Goal: Information Seeking & Learning: Learn about a topic

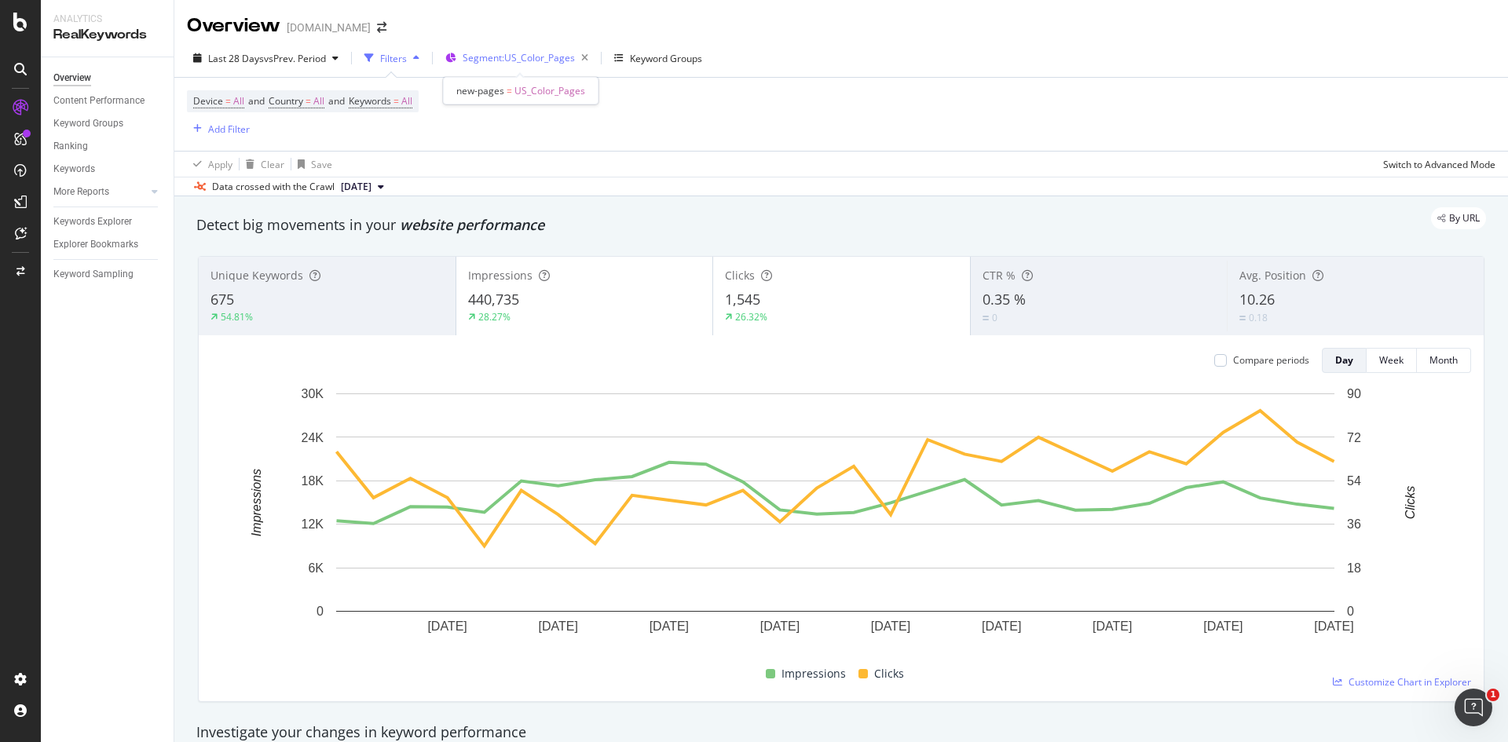
click at [548, 51] on span "Segment: US_Color_Pages" at bounding box center [519, 57] width 112 height 13
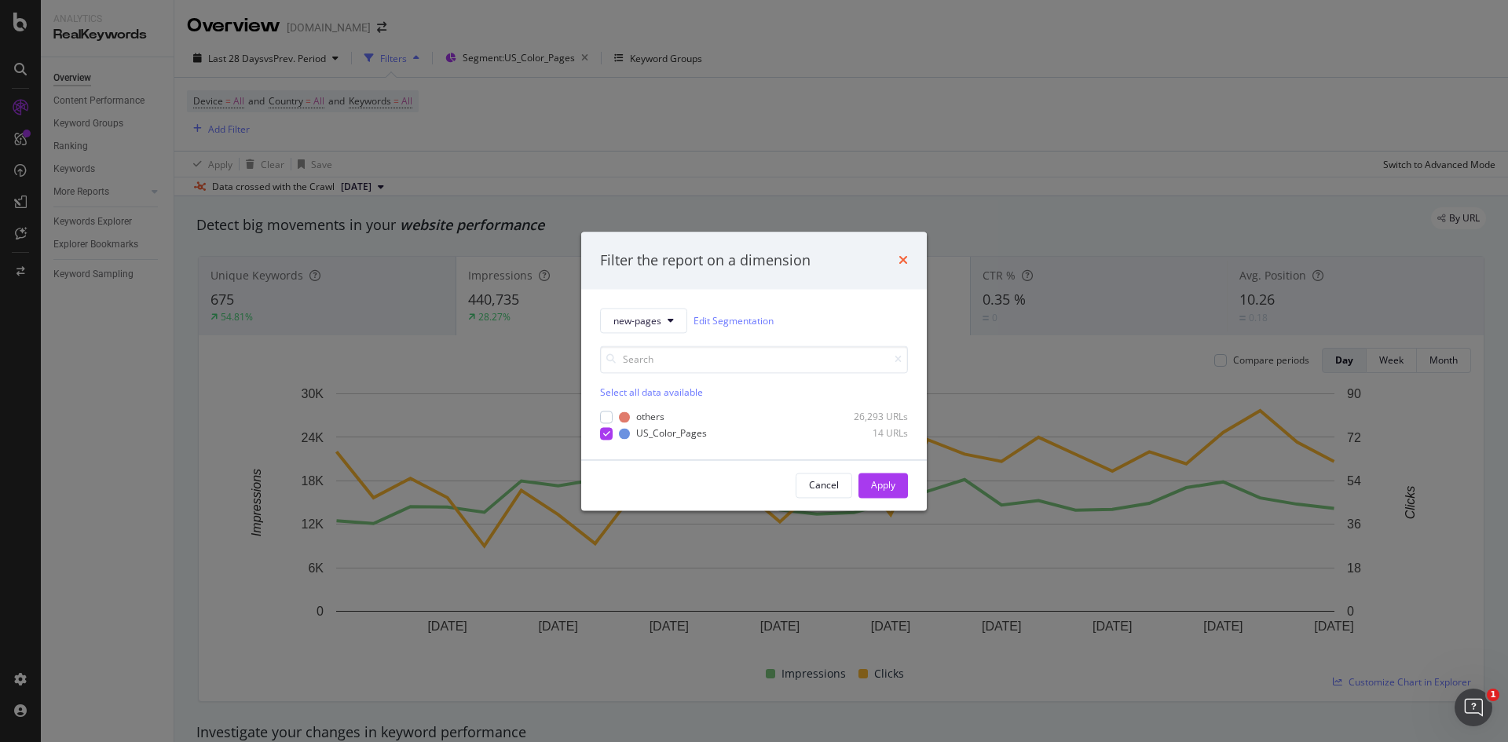
click at [907, 262] on icon "times" at bounding box center [902, 260] width 9 height 13
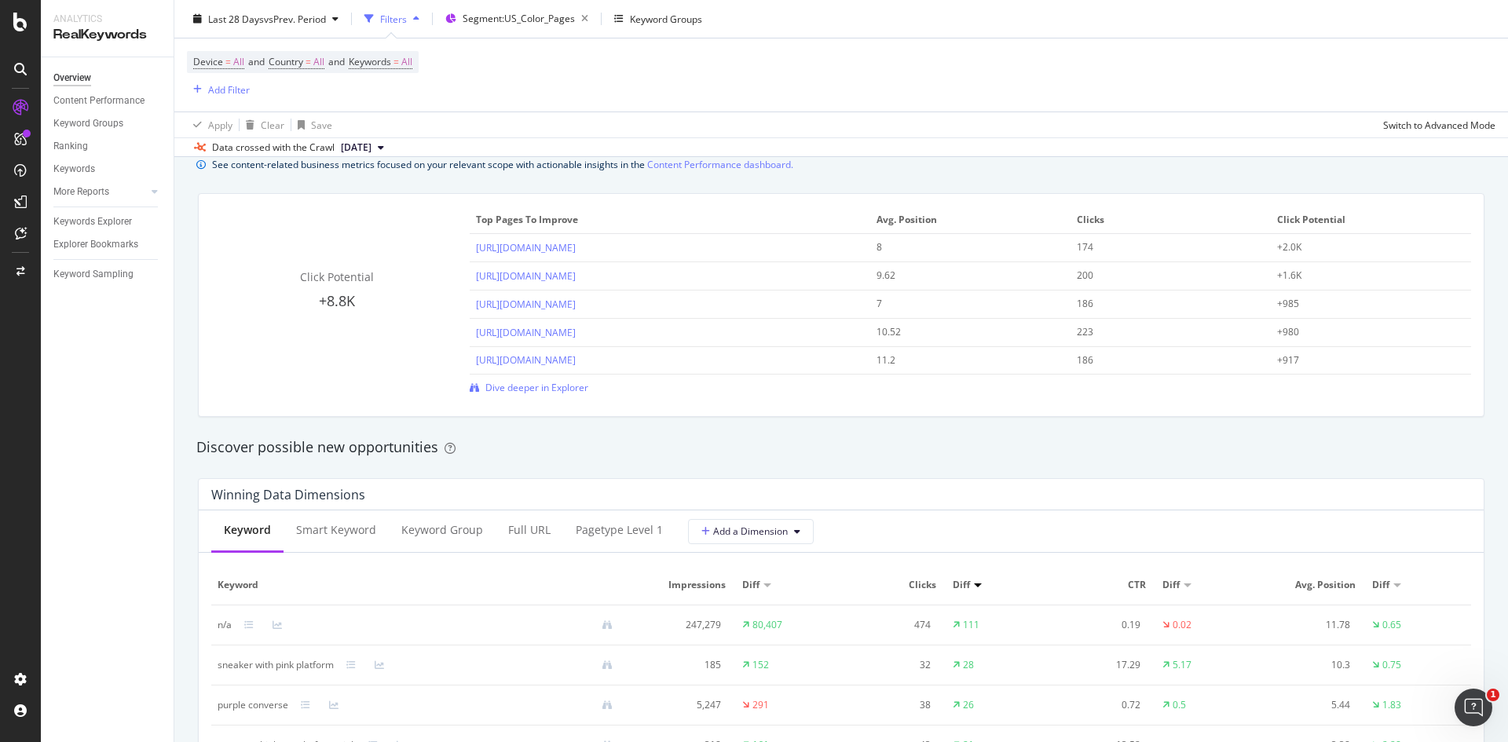
scroll to position [942, 0]
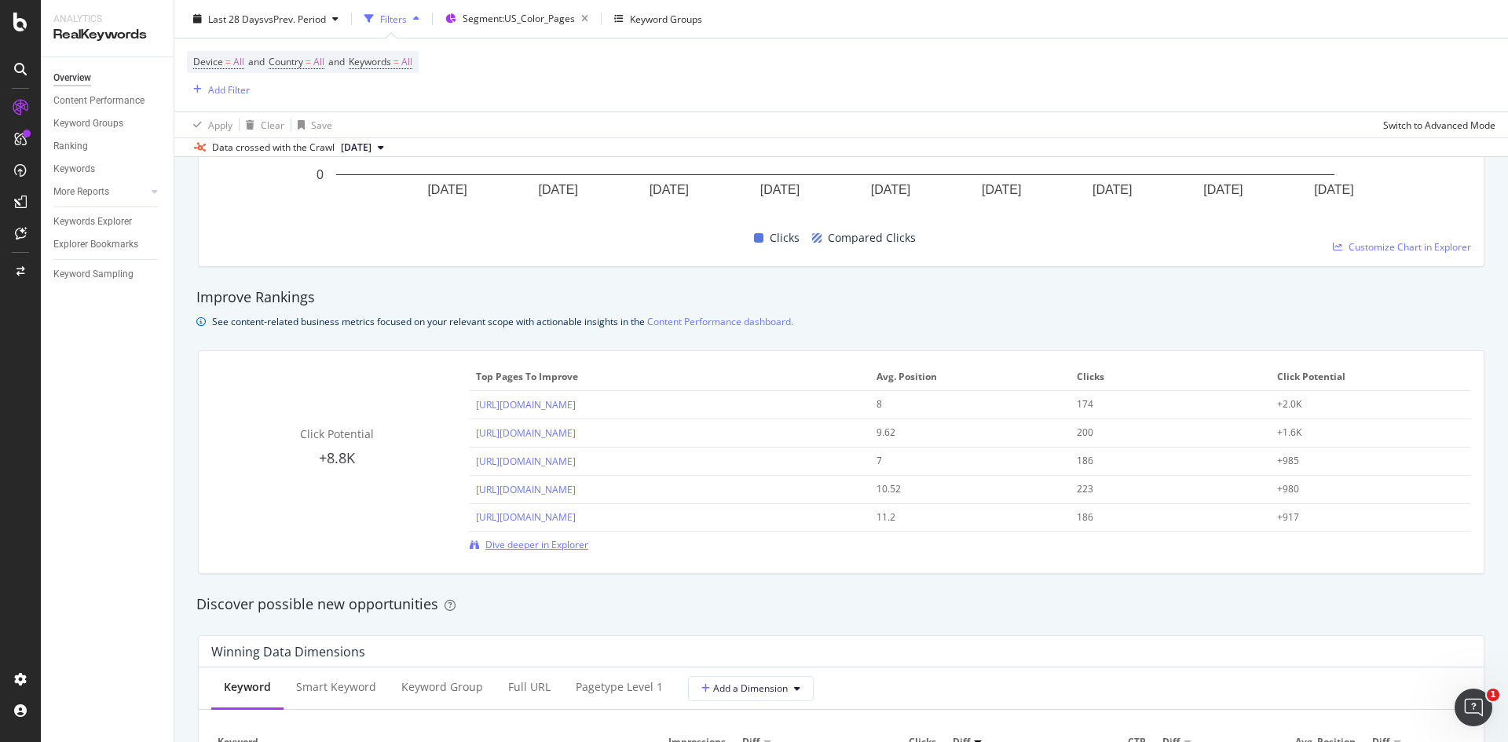
click at [553, 550] on span "Dive deeper in Explorer" at bounding box center [536, 544] width 103 height 13
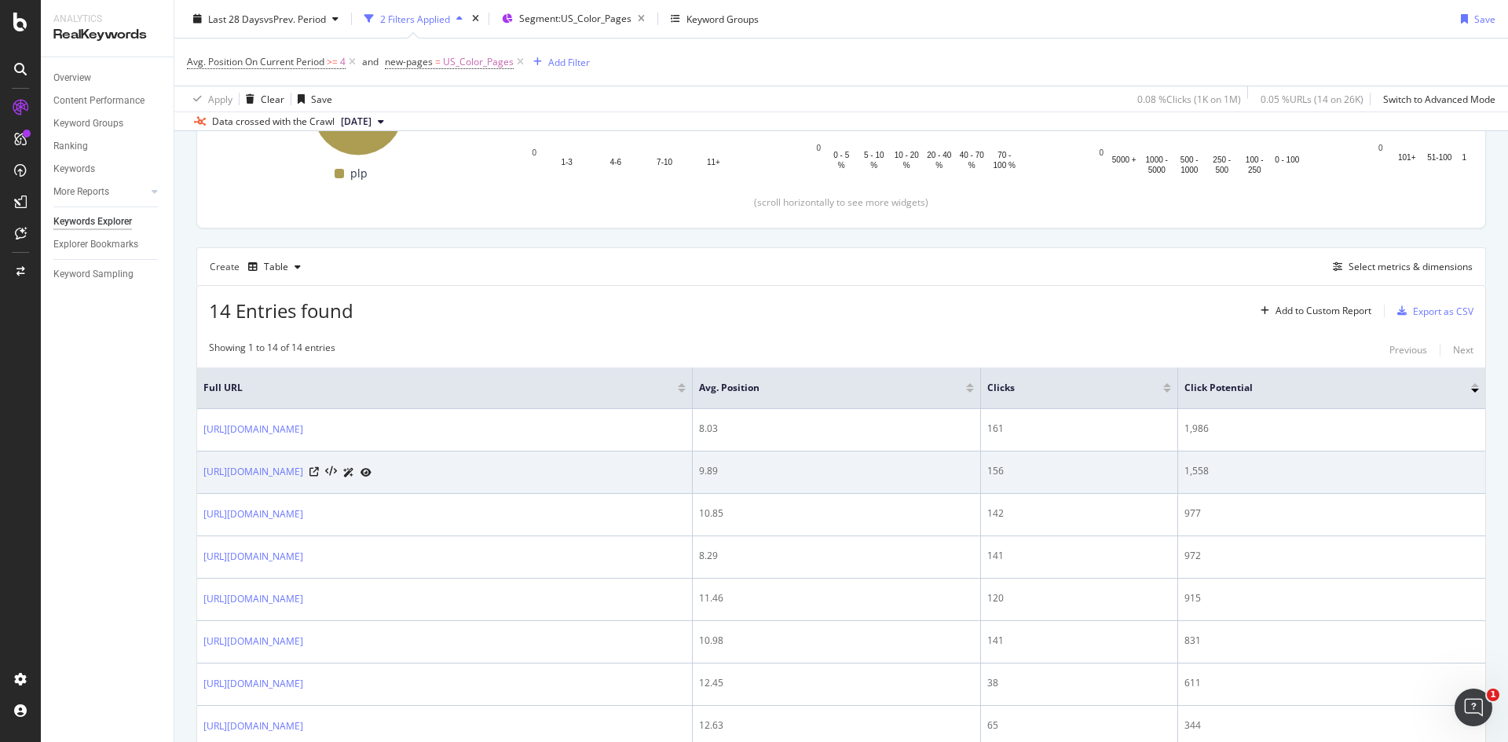
scroll to position [306, 0]
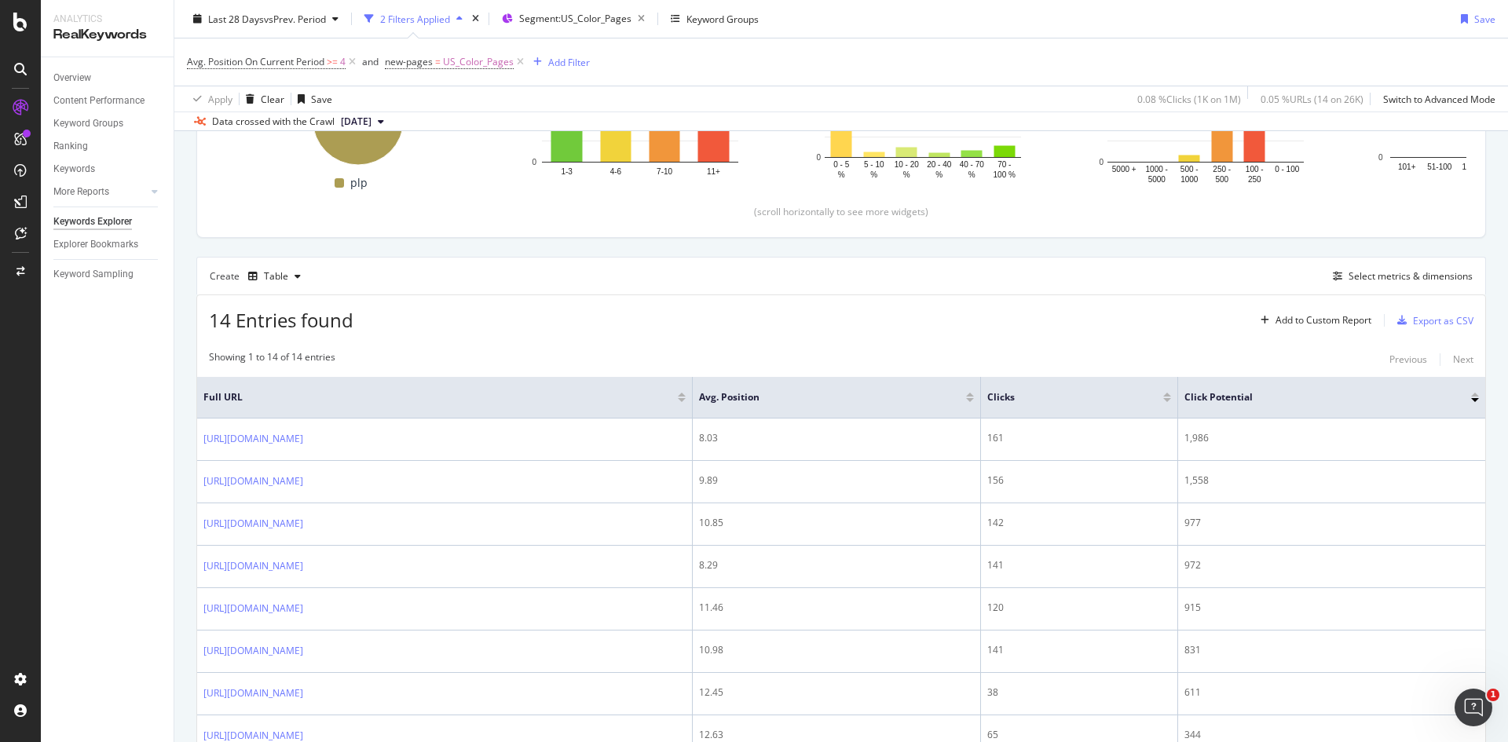
click at [1171, 394] on div at bounding box center [1167, 395] width 8 height 4
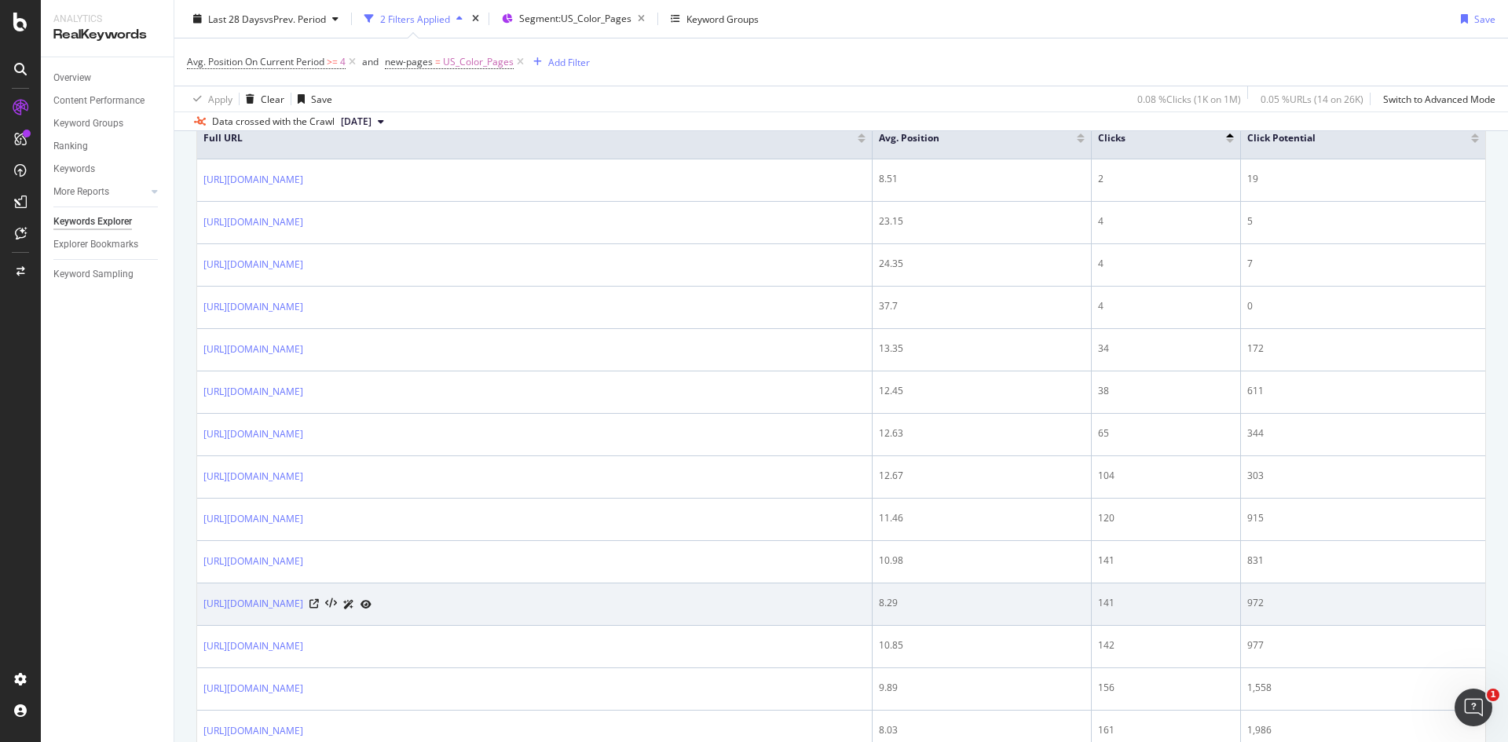
scroll to position [541, 0]
